Goal: Navigation & Orientation: Go to known website

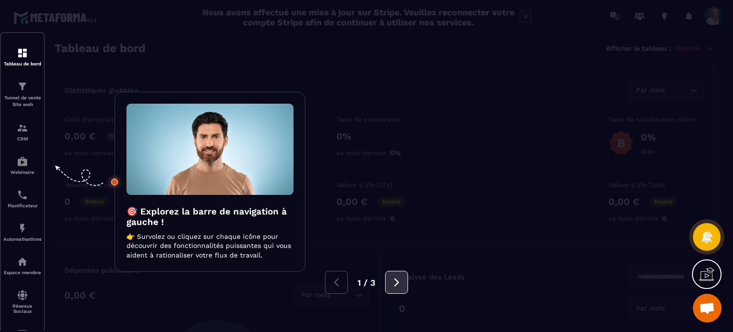
click at [397, 282] on icon at bounding box center [397, 282] width 11 height 11
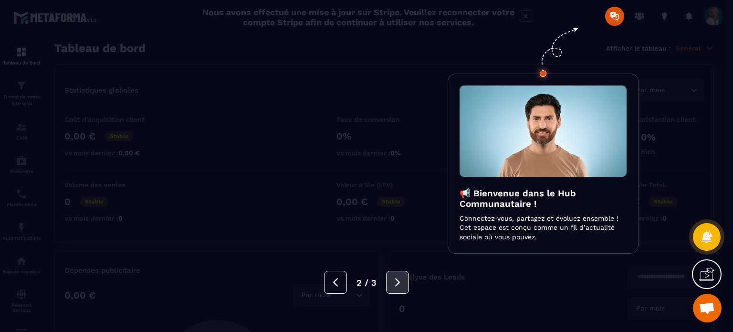
click at [401, 280] on icon at bounding box center [398, 282] width 11 height 11
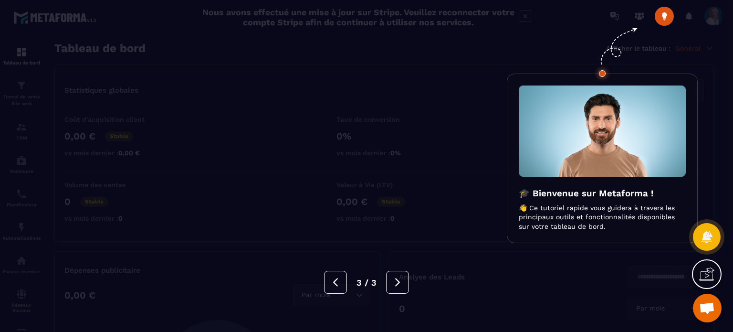
click at [711, 308] on span "Ouvrir le chat" at bounding box center [708, 308] width 16 height 13
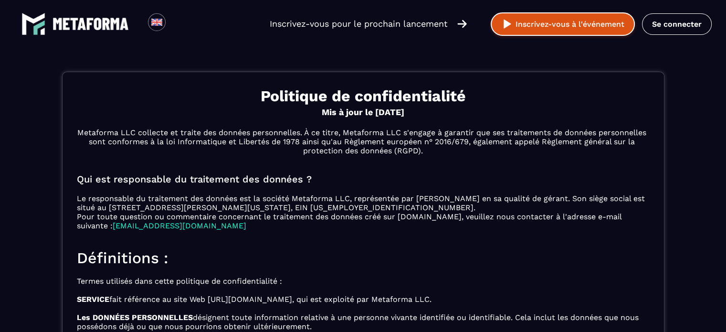
click at [564, 26] on font "Inscrivez-vous à l'événement" at bounding box center [570, 24] width 109 height 9
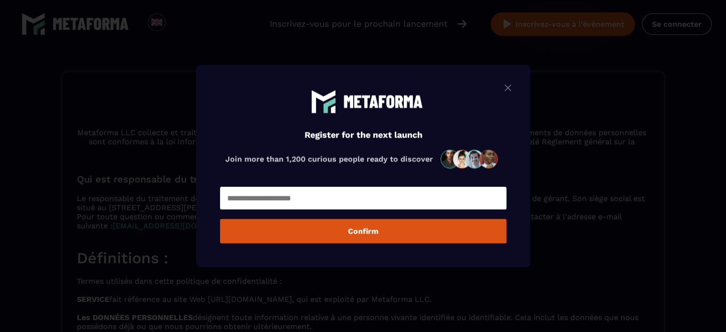
click at [510, 85] on img "Modal window" at bounding box center [507, 88] width 11 height 12
